Goal: Task Accomplishment & Management: Manage account settings

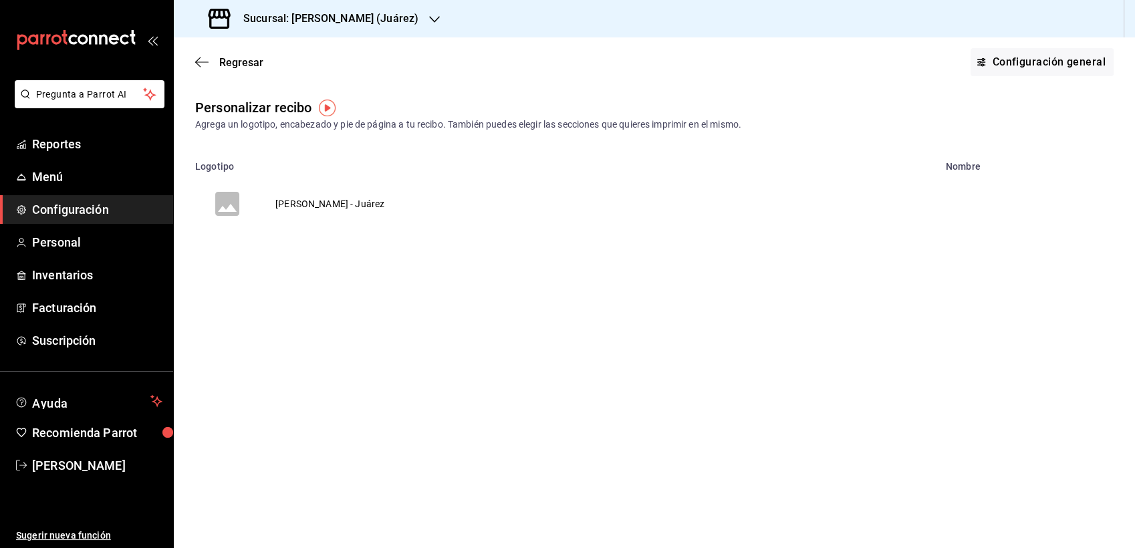
click at [77, 202] on span "Configuración" at bounding box center [97, 210] width 130 height 18
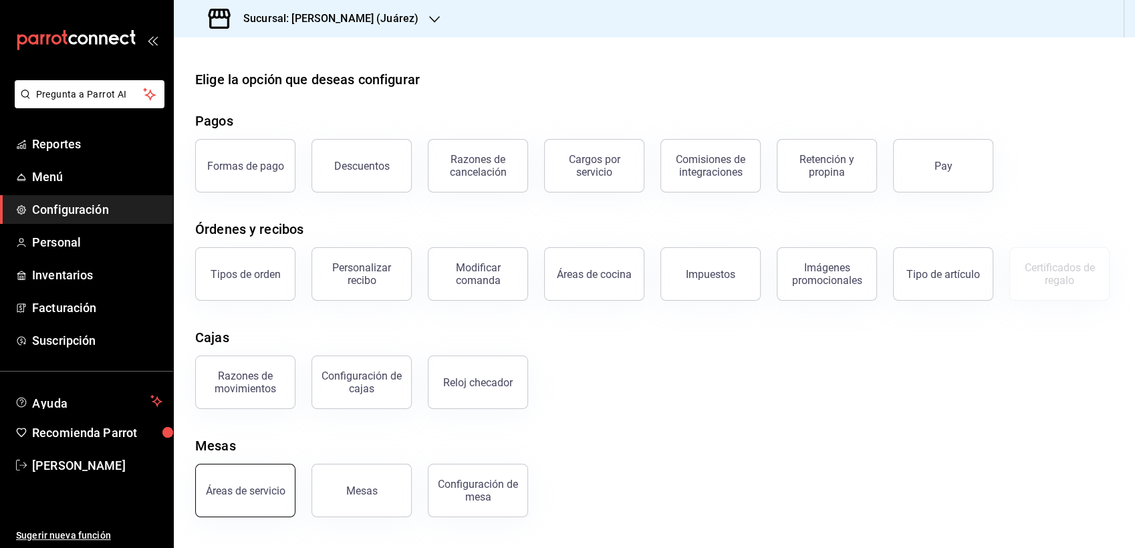
click at [243, 500] on button "Áreas de servicio" at bounding box center [245, 490] width 100 height 53
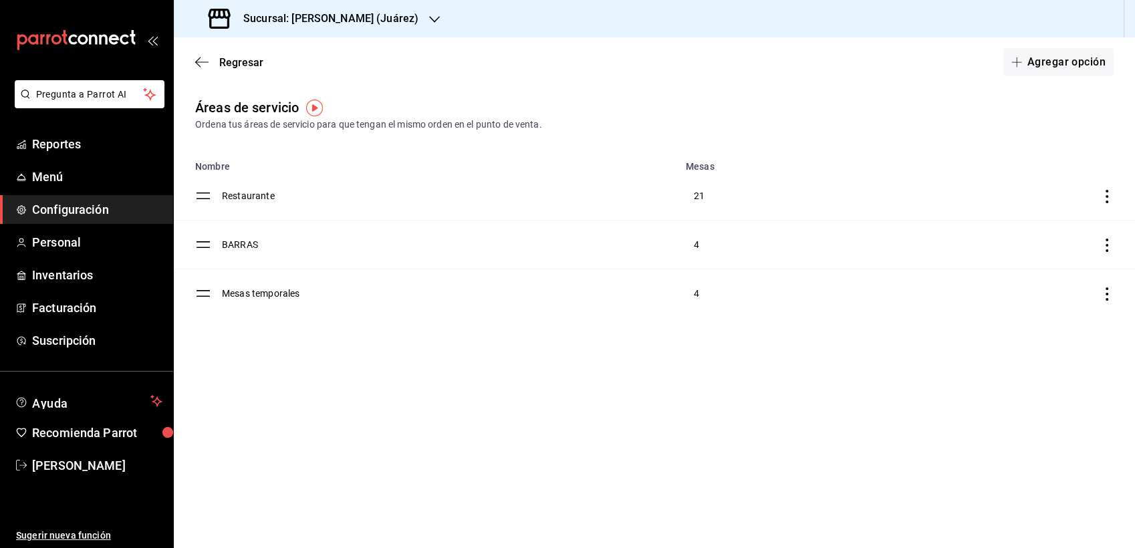
click at [252, 299] on td "Mesas temporales" at bounding box center [450, 293] width 456 height 49
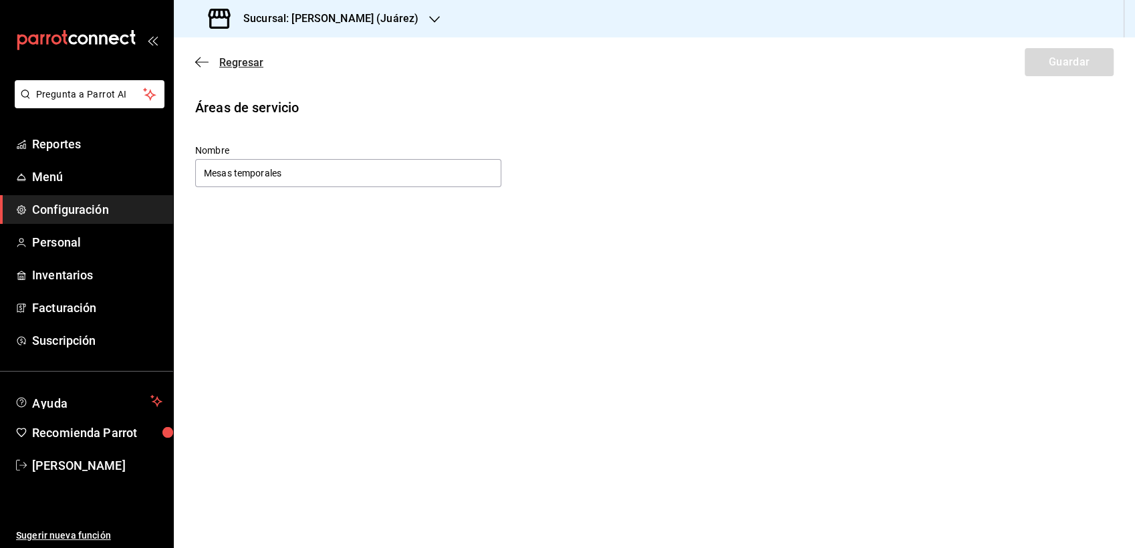
click at [200, 60] on icon "button" at bounding box center [201, 62] width 13 height 12
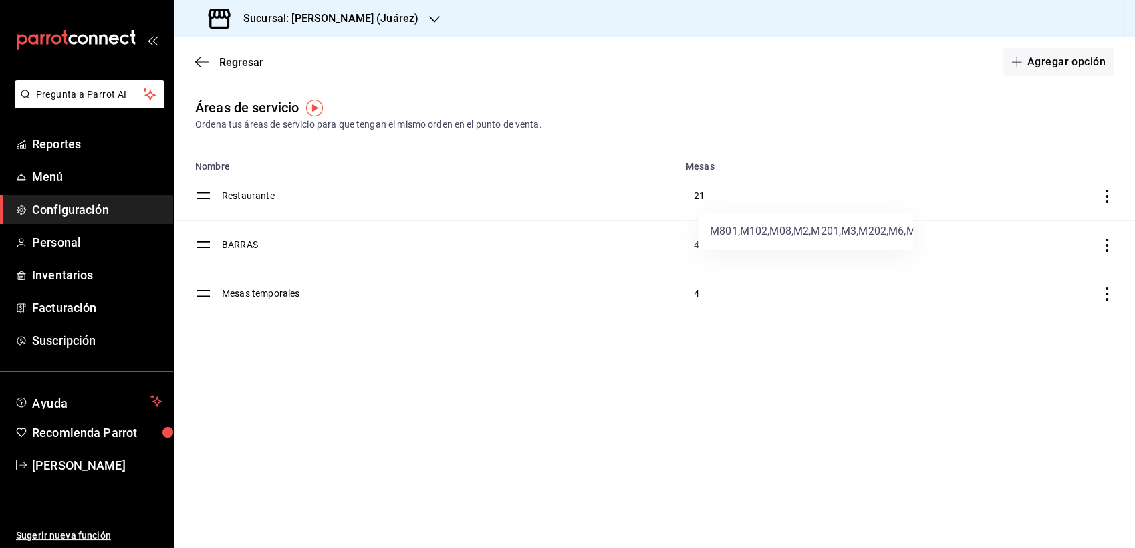
click at [597, 413] on div at bounding box center [567, 274] width 1135 height 548
click at [363, 21] on h3 "Sucursal: [PERSON_NAME] (Juárez)" at bounding box center [326, 19] width 186 height 16
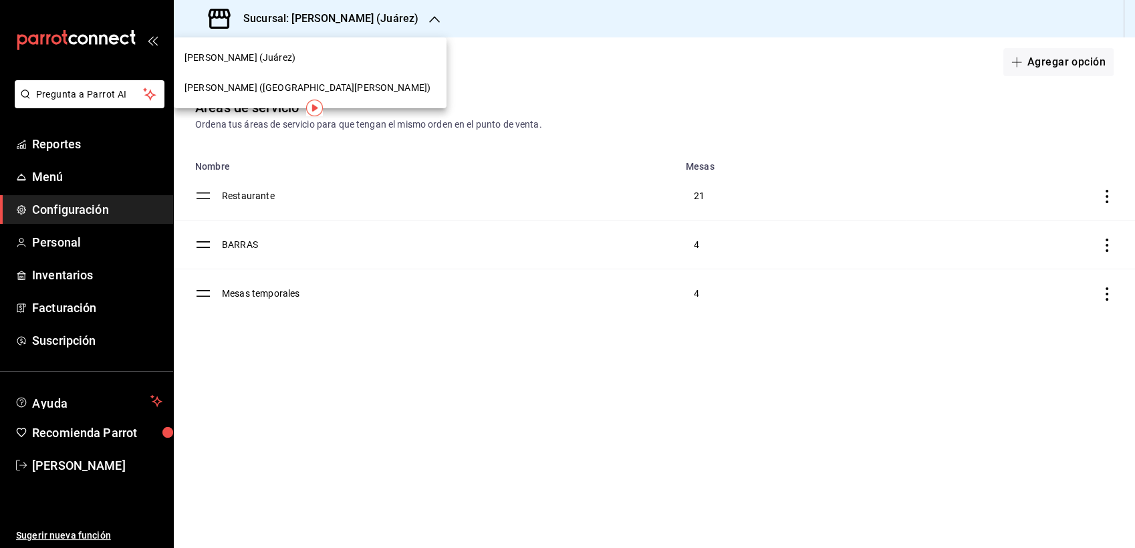
click at [223, 92] on span "[PERSON_NAME] ([GEOGRAPHIC_DATA][PERSON_NAME])" at bounding box center [308, 88] width 246 height 14
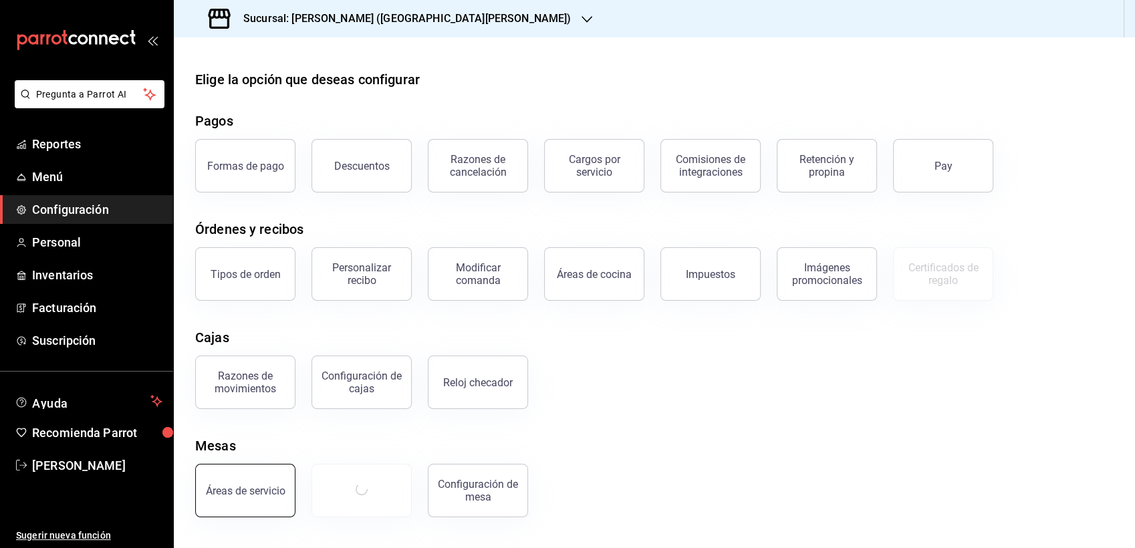
click at [229, 500] on button "Áreas de servicio" at bounding box center [245, 490] width 100 height 53
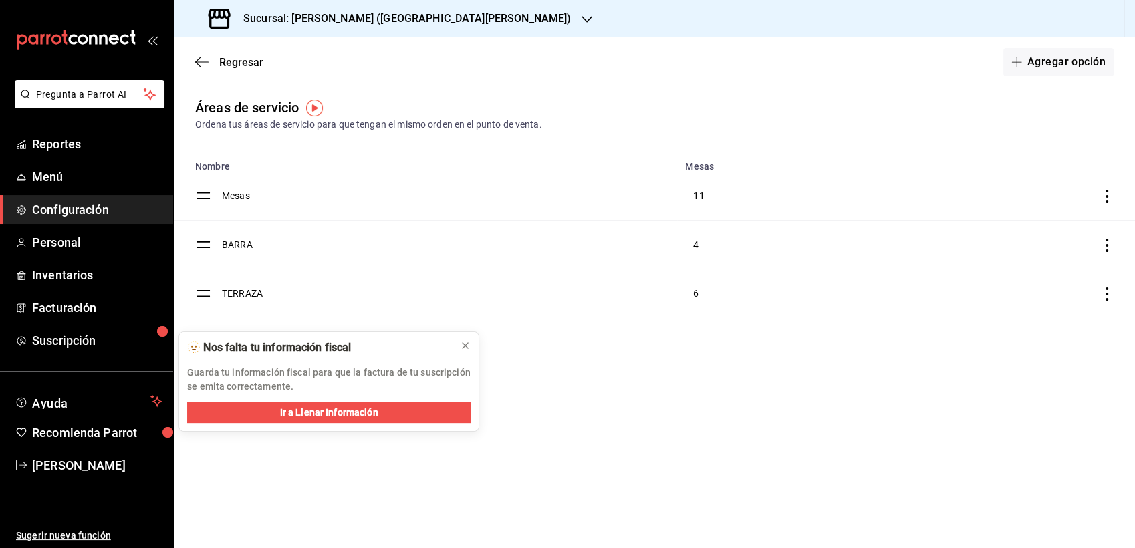
click at [499, 431] on main "Regresar Agregar opción Áreas de servicio Ordena tus áreas de servicio para que…" at bounding box center [655, 292] width 962 height 511
click at [467, 349] on icon at bounding box center [465, 345] width 11 height 11
